Goal: Transaction & Acquisition: Subscribe to service/newsletter

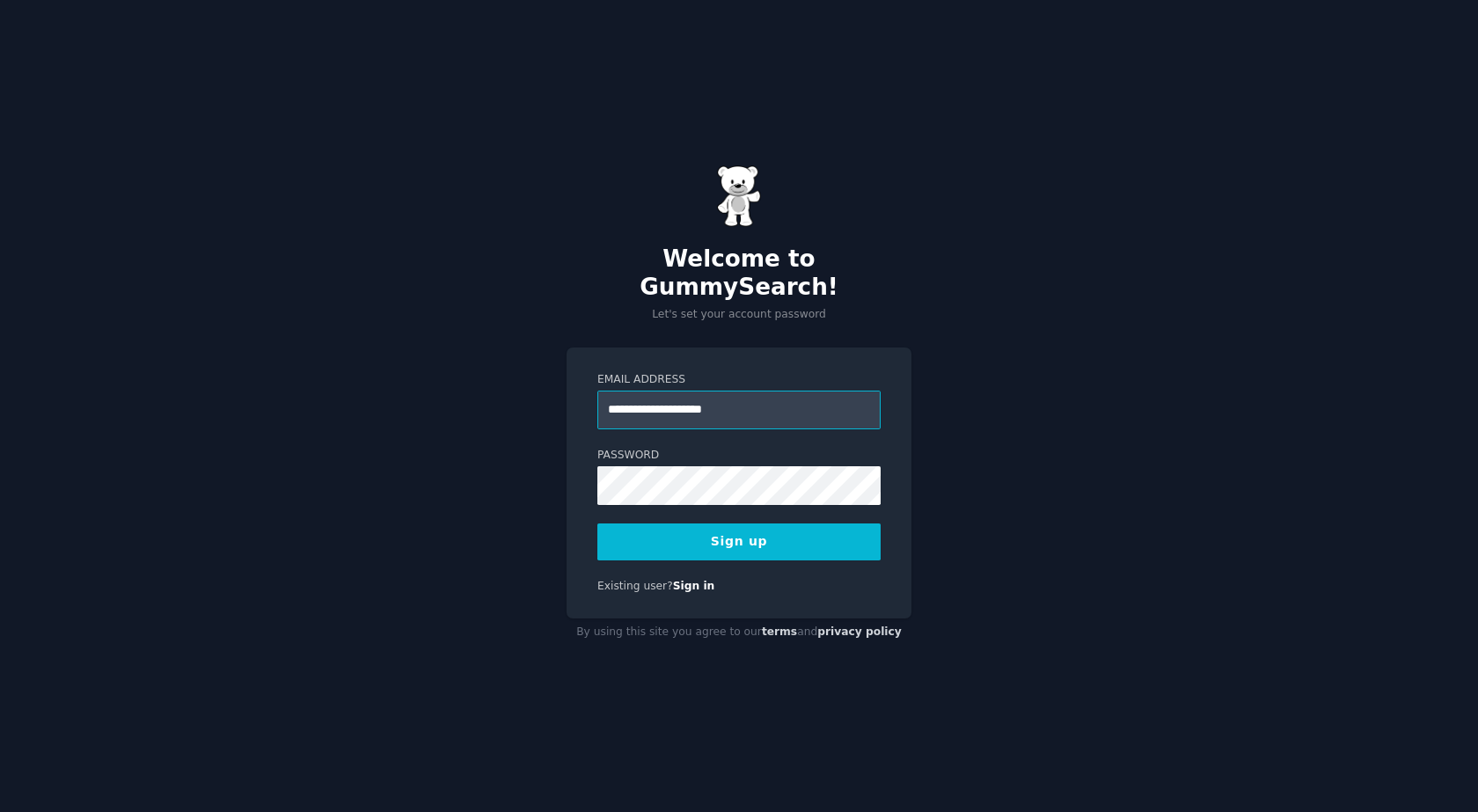
type input "**********"
click at [803, 537] on button "Sign up" at bounding box center [738, 541] width 283 height 37
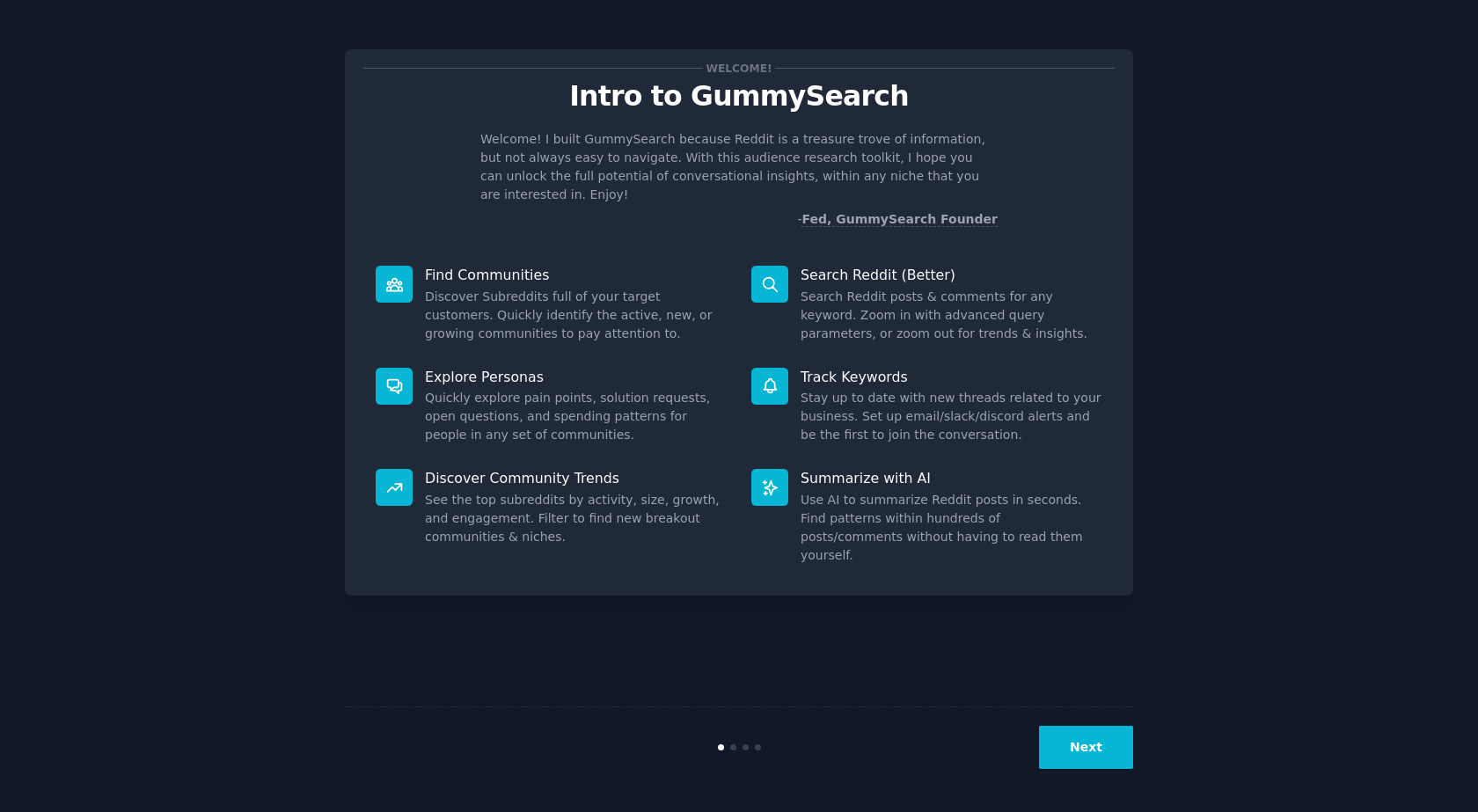
click at [1121, 751] on button "Next" at bounding box center [1086, 747] width 95 height 43
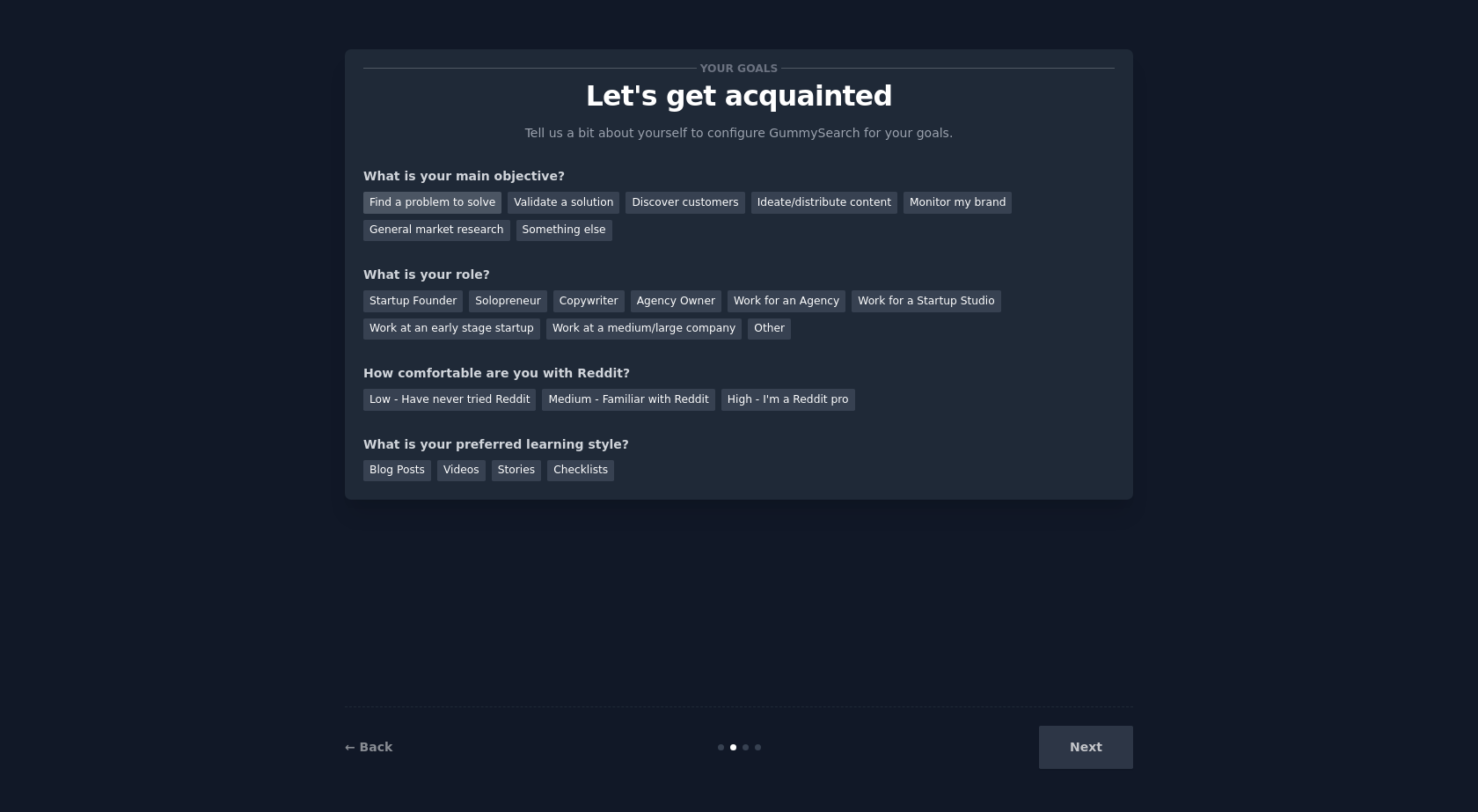
click at [454, 205] on div "Find a problem to solve" at bounding box center [432, 203] width 138 height 22
click at [551, 199] on div "Validate a solution" at bounding box center [563, 203] width 111 height 22
click at [819, 205] on div "Ideate/distribute content" at bounding box center [823, 203] width 146 height 22
click at [387, 206] on div "Find a problem to solve" at bounding box center [432, 203] width 138 height 22
click at [510, 220] on div "General market research" at bounding box center [437, 231] width 147 height 22
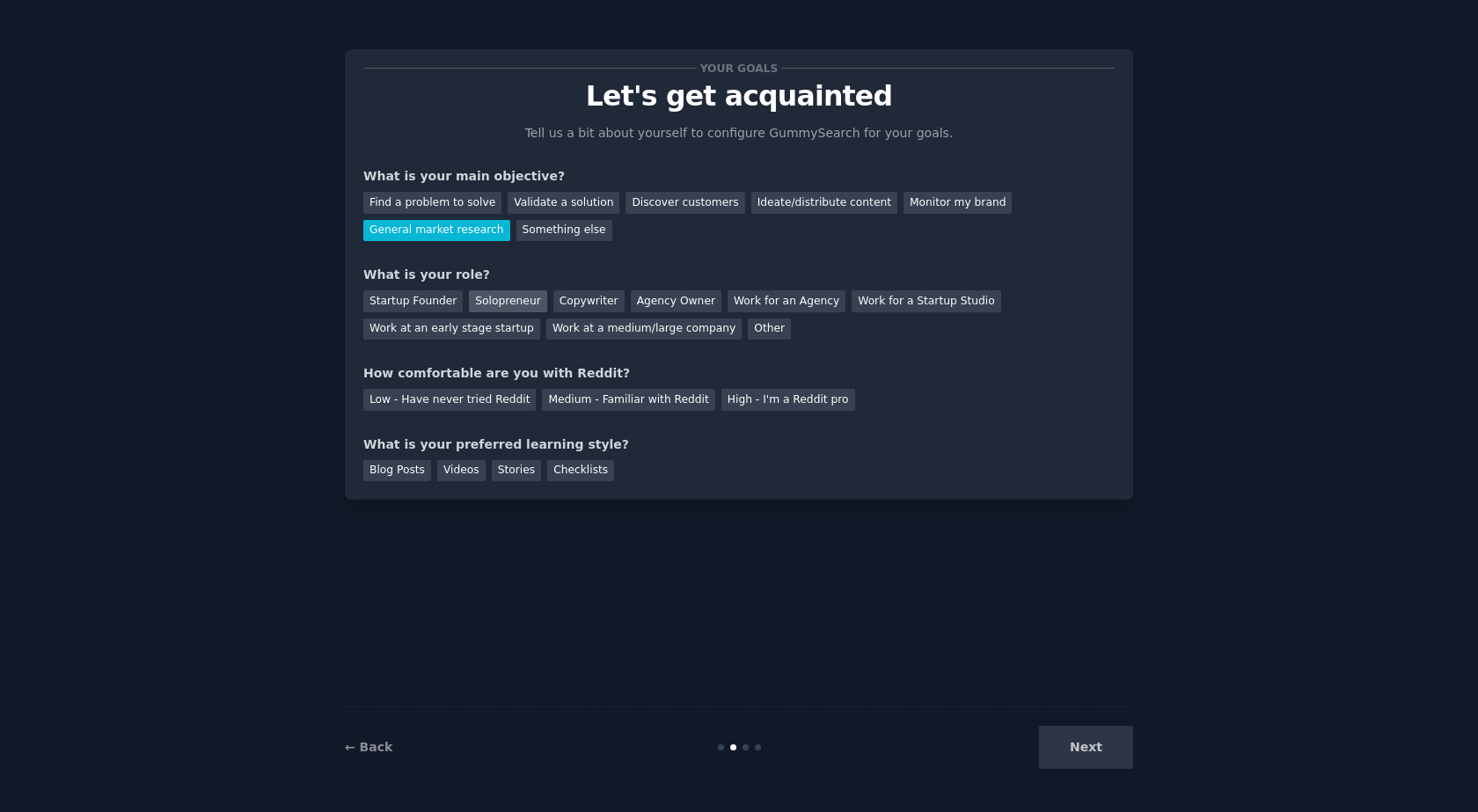
click at [489, 303] on div "Solopreneur" at bounding box center [507, 301] width 77 height 22
click at [565, 403] on div "Medium - Familiar with Reddit" at bounding box center [628, 400] width 172 height 22
click at [547, 473] on div "Checklists" at bounding box center [580, 471] width 67 height 22
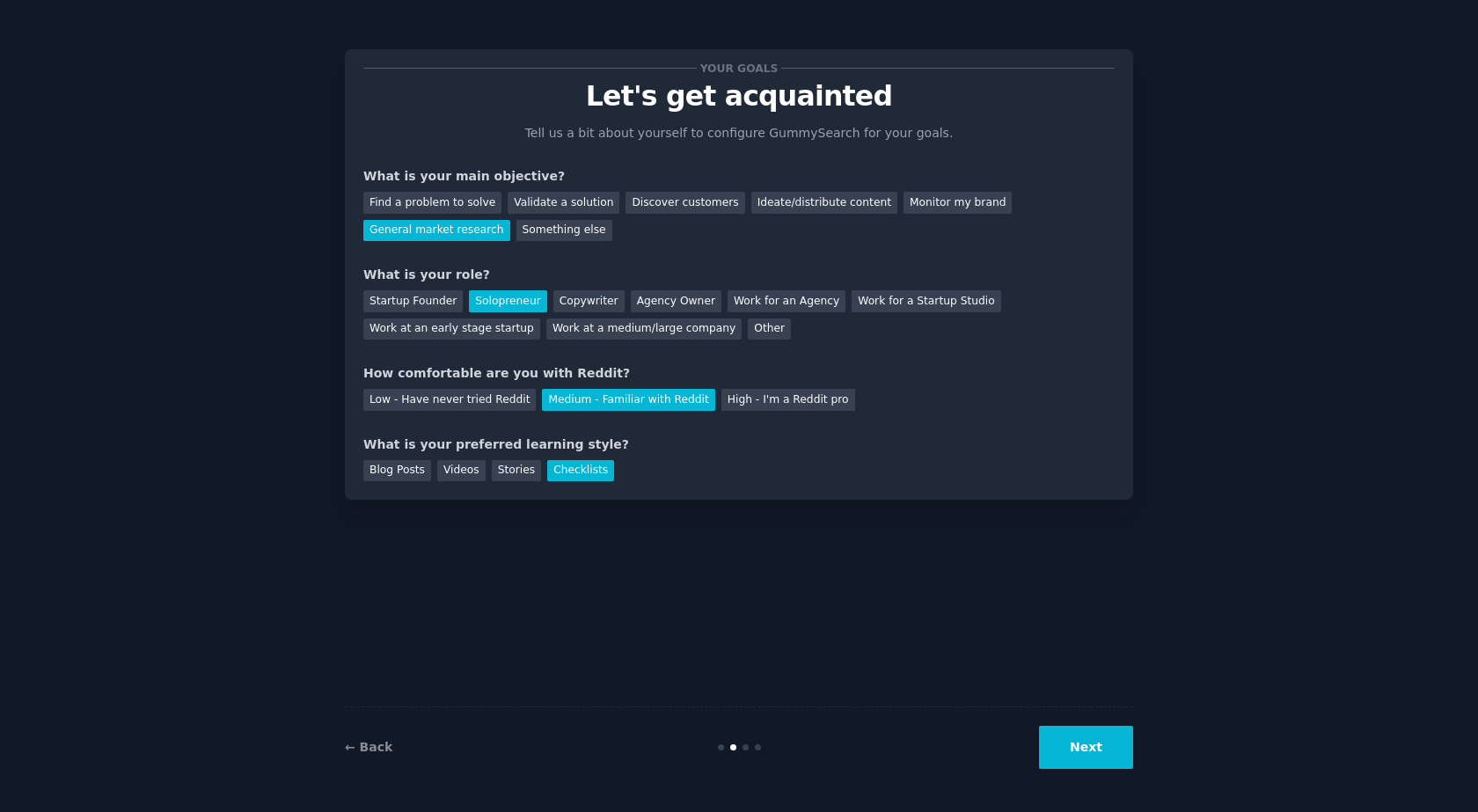
click at [1106, 739] on button "Next" at bounding box center [1086, 747] width 95 height 43
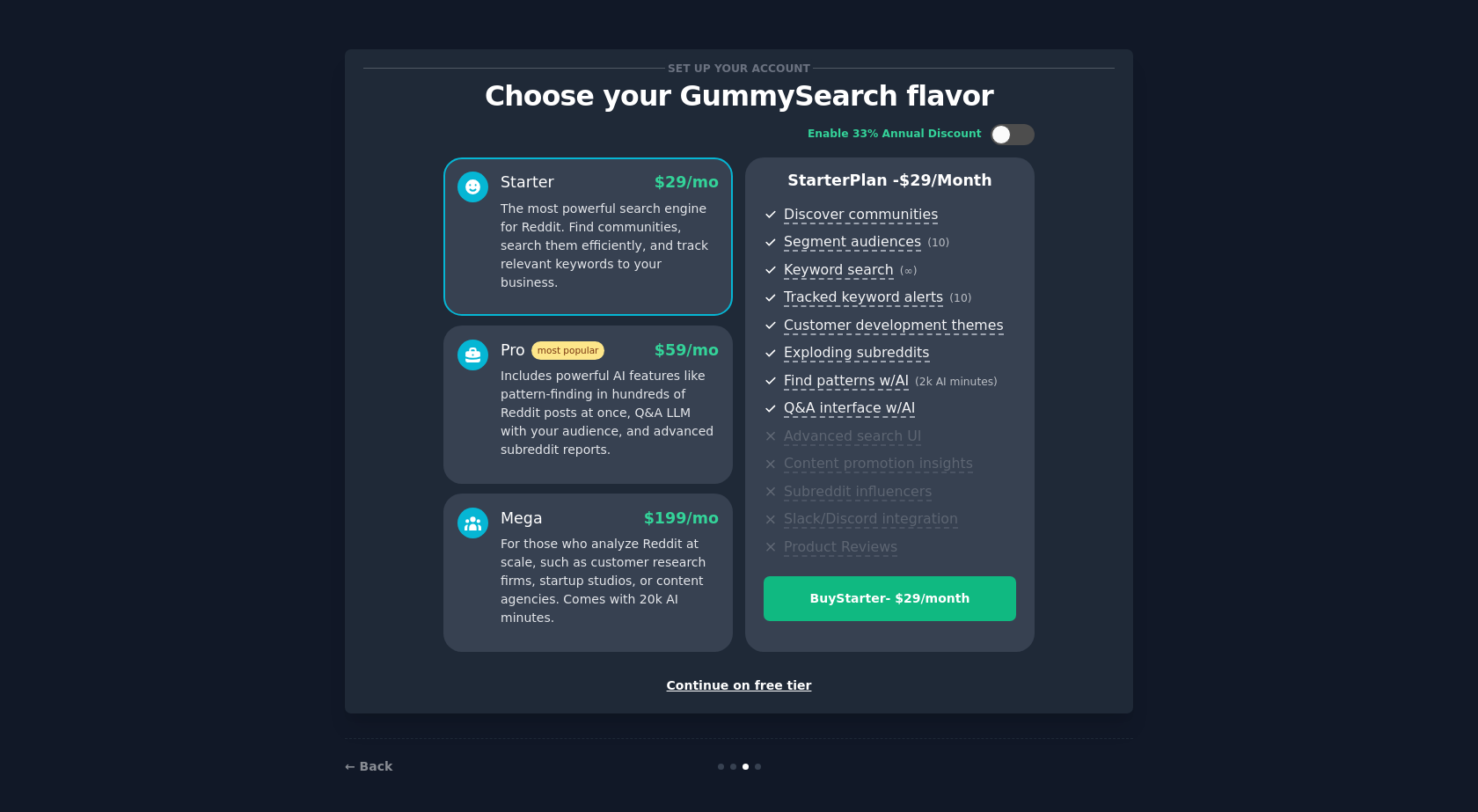
click at [765, 682] on div "Continue on free tier" at bounding box center [739, 686] width 751 height 19
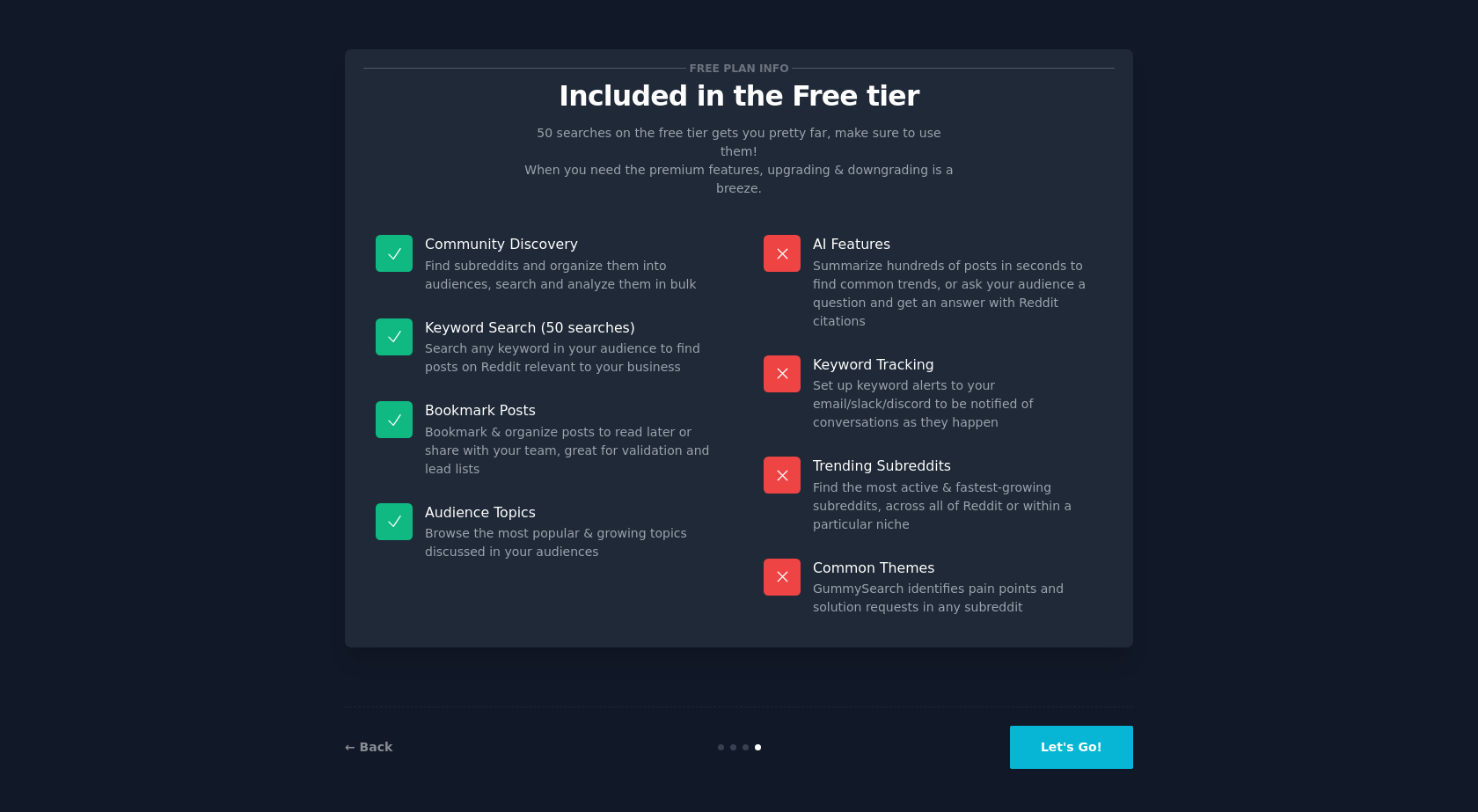
click at [1094, 753] on button "Let's Go!" at bounding box center [1071, 747] width 123 height 43
